Goal: Transaction & Acquisition: Subscribe to service/newsletter

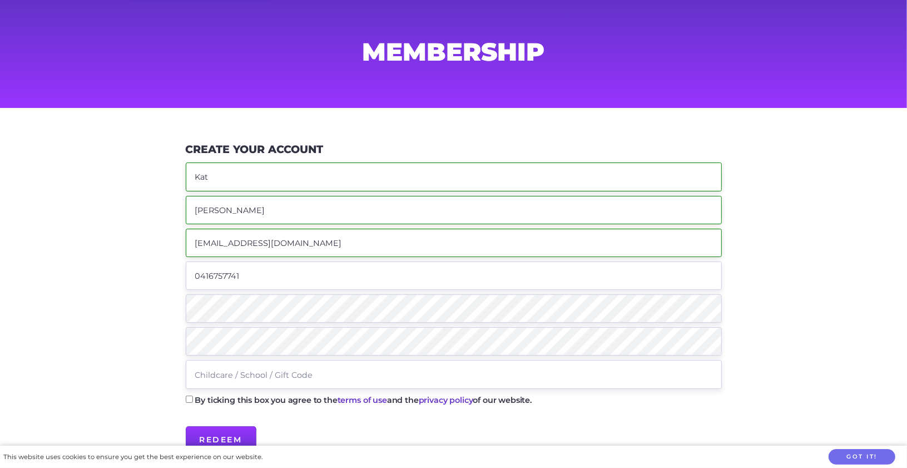
scroll to position [111, 0]
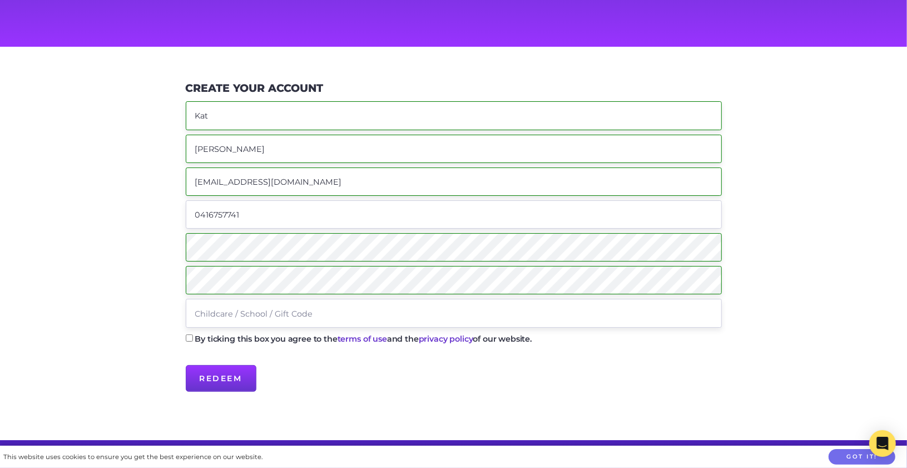
click at [236, 311] on input "text" at bounding box center [454, 313] width 536 height 28
type input "TALARA"
click at [191, 335] on input "By ticking this box you agree to the terms of use and the privacy policy of our…" at bounding box center [189, 337] width 7 height 7
checkbox input "true"
click at [216, 380] on input "Redeem" at bounding box center [221, 378] width 71 height 27
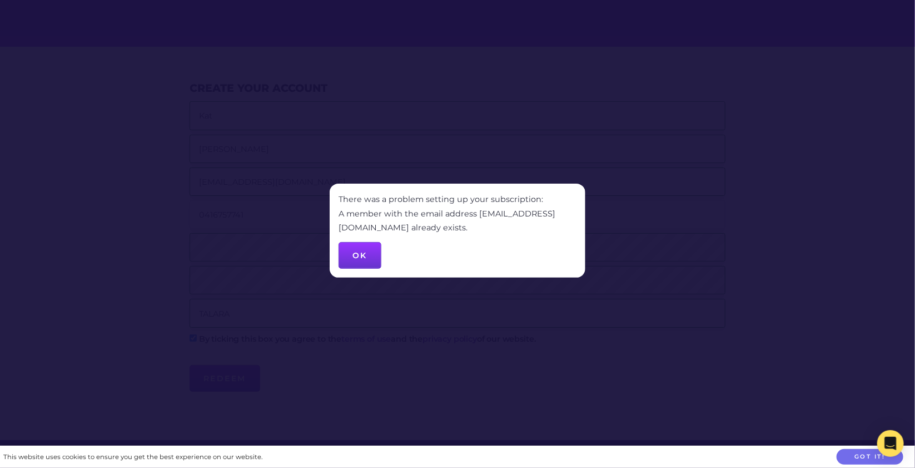
drag, startPoint x: 360, startPoint y: 255, endPoint x: 364, endPoint y: 261, distance: 6.8
click at [360, 255] on button "OK" at bounding box center [360, 255] width 43 height 27
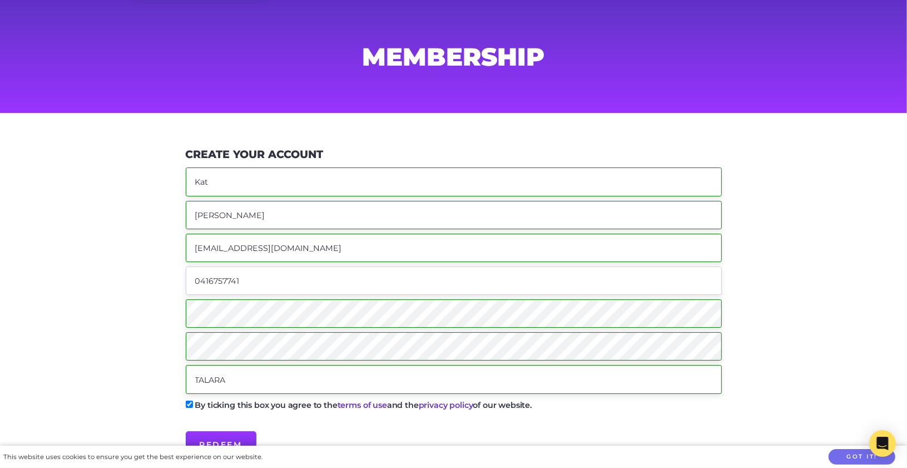
scroll to position [0, 0]
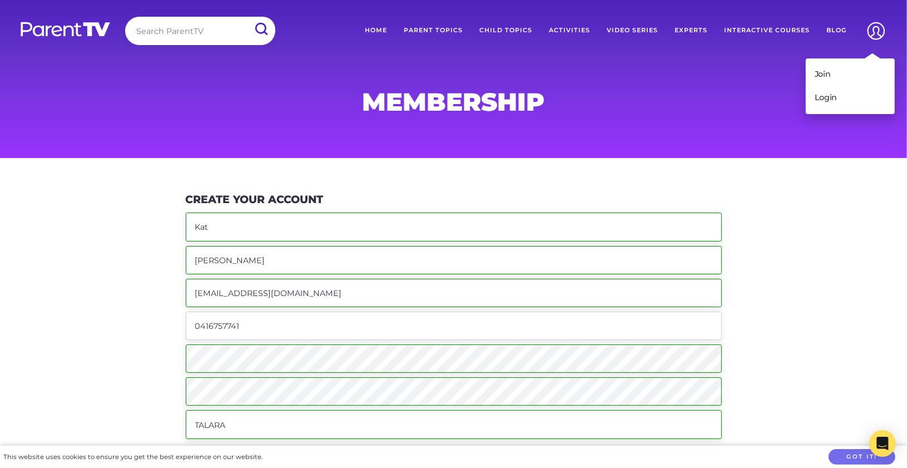
click at [870, 28] on img at bounding box center [876, 31] width 28 height 28
click at [825, 103] on link "Login" at bounding box center [850, 97] width 89 height 23
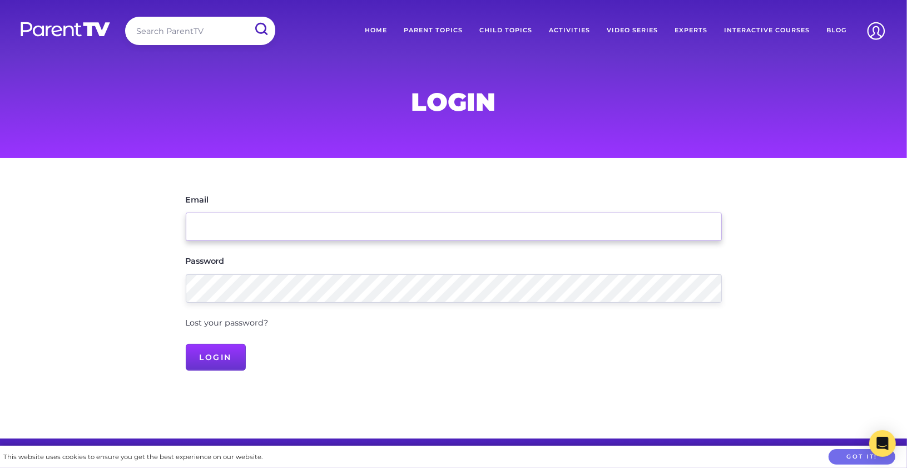
click at [257, 233] on input "Email" at bounding box center [454, 226] width 536 height 28
type input "[EMAIL_ADDRESS][DOMAIN_NAME]"
click at [216, 305] on form "Email [EMAIL_ADDRESS][DOMAIN_NAME] Password Lost your password? Login" at bounding box center [454, 281] width 536 height 177
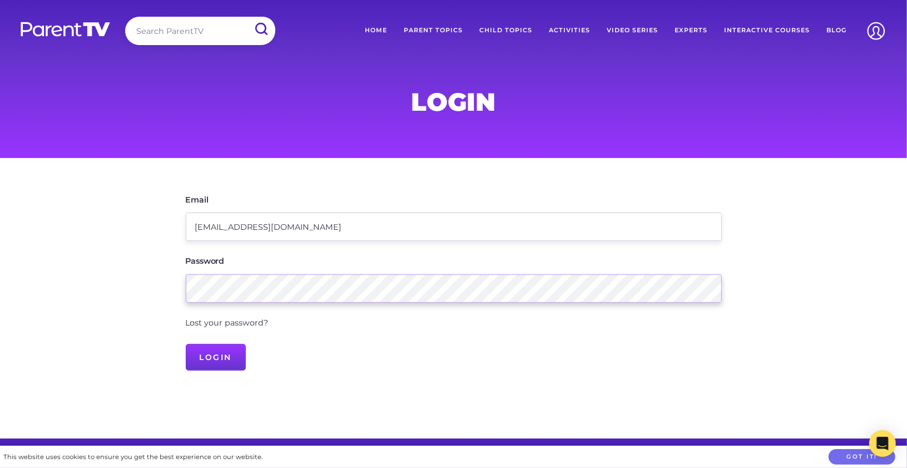
click at [108, 274] on main "Email [EMAIL_ADDRESS][DOMAIN_NAME] Password Lost your password? Login" at bounding box center [453, 298] width 907 height 281
drag, startPoint x: 219, startPoint y: 359, endPoint x: 229, endPoint y: 360, distance: 10.6
click at [219, 359] on input "Login" at bounding box center [216, 357] width 61 height 27
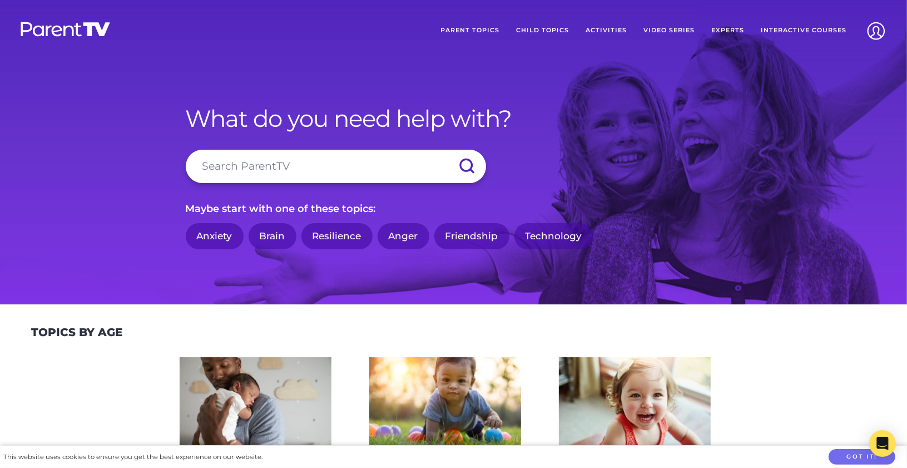
click at [207, 237] on link "Anxiety" at bounding box center [215, 236] width 58 height 26
